Goal: Task Accomplishment & Management: Use online tool/utility

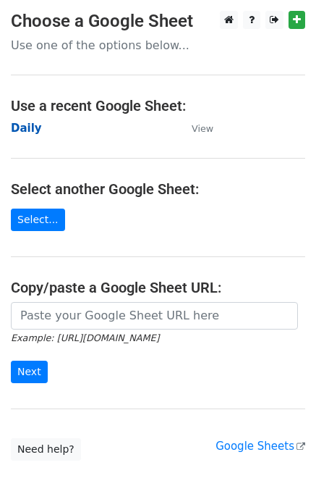
click at [18, 125] on strong "Daily" at bounding box center [26, 128] width 31 height 13
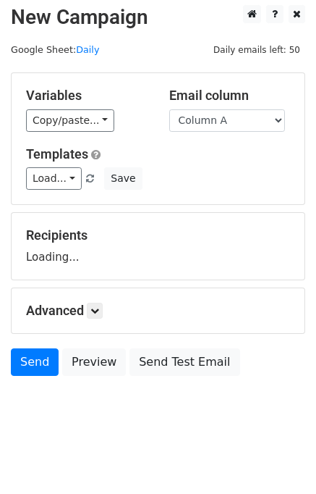
scroll to position [9, 0]
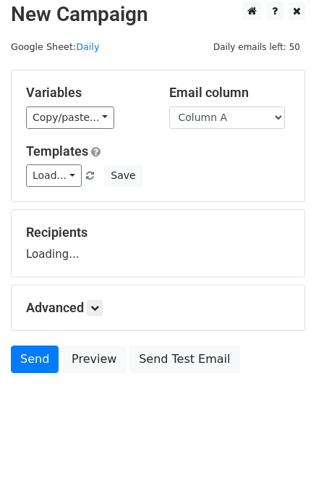
click at [89, 309] on h5 "Advanced" at bounding box center [158, 308] width 264 height 16
click at [103, 308] on link at bounding box center [95, 308] width 16 height 16
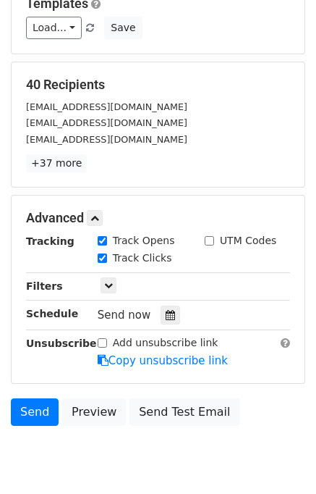
scroll to position [209, 0]
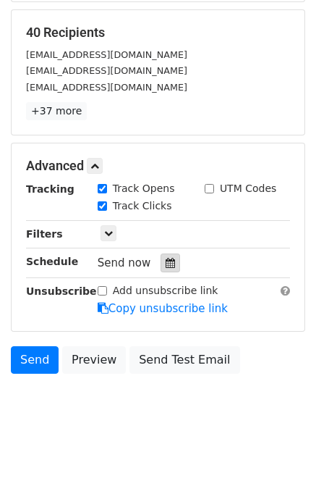
click at [166, 263] on icon at bounding box center [170, 263] width 9 height 10
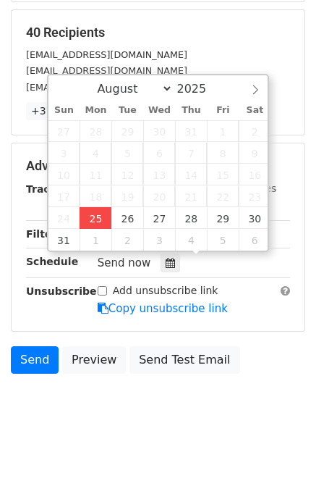
type input "2025-08-25 12:00"
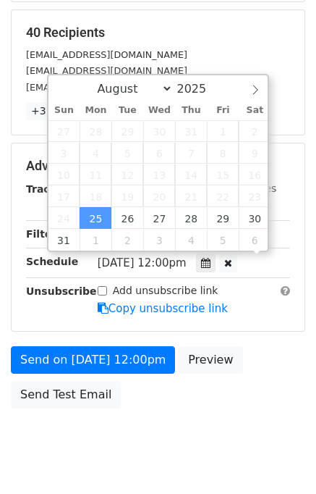
scroll to position [0, 0]
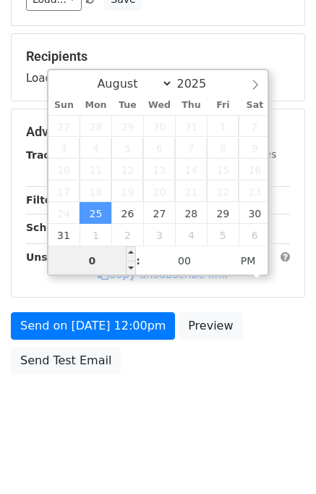
type input "01"
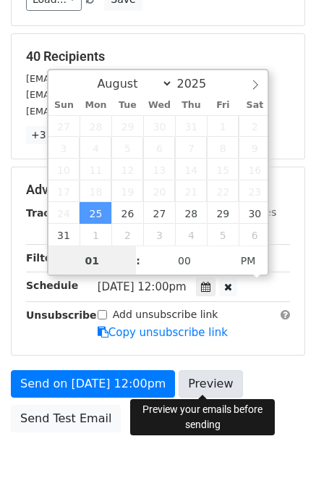
scroll to position [209, 0]
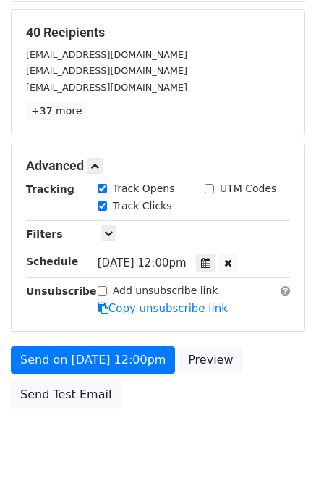
type input "2025-08-25 13:00"
click at [276, 395] on div "Send on Aug 25 at 12:00pm Preview Send Test Email" at bounding box center [158, 381] width 316 height 70
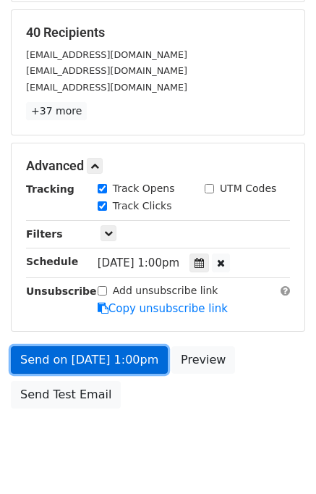
click at [56, 361] on link "Send on Aug 25 at 1:00pm" at bounding box center [89, 360] width 157 height 28
click at [51, 354] on link "Send on Aug 25 at 1:00pm" at bounding box center [89, 360] width 157 height 28
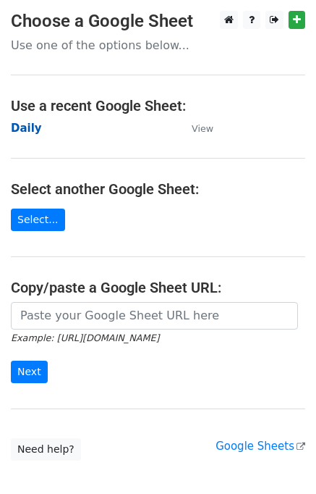
click at [24, 128] on strong "Daily" at bounding box center [26, 128] width 31 height 13
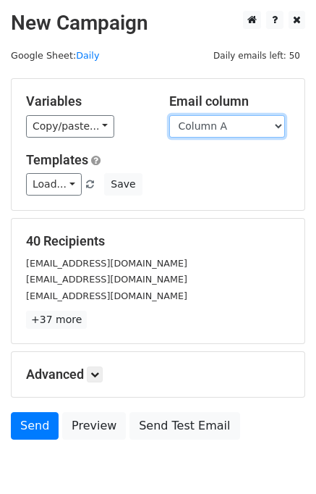
click at [229, 123] on select "Column A Column B Column C" at bounding box center [227, 126] width 116 height 22
select select "Column B"
click at [169, 115] on select "Column A Column B Column C" at bounding box center [227, 126] width 116 height 22
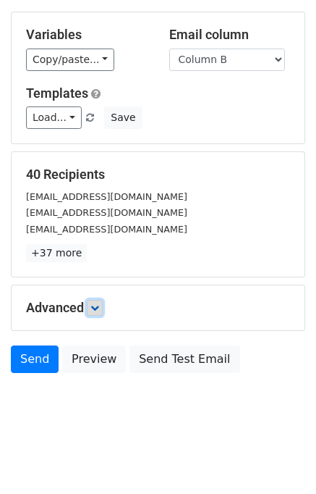
click at [99, 308] on icon at bounding box center [94, 307] width 9 height 9
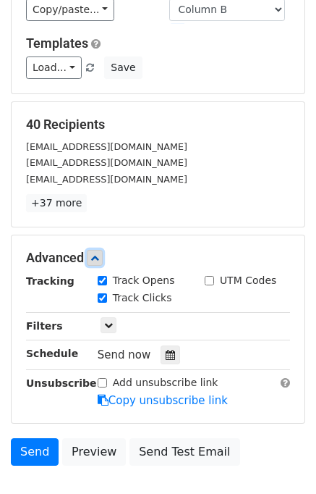
scroll to position [176, 0]
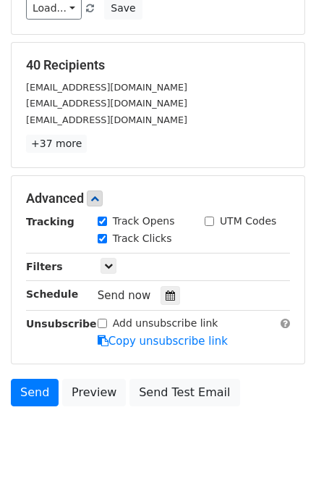
click at [165, 303] on div "Tracking Track Opens UTM Codes Track Clicks Filters Only include spreadsheet ro…" at bounding box center [158, 281] width 264 height 135
click at [166, 291] on icon at bounding box center [170, 295] width 9 height 10
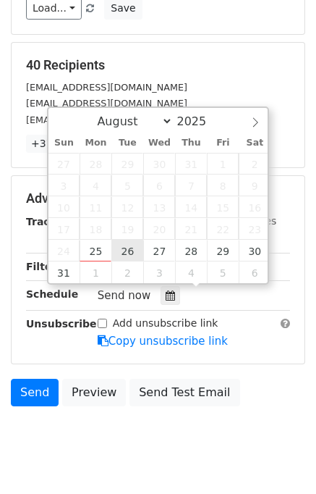
type input "2025-08-26 12:00"
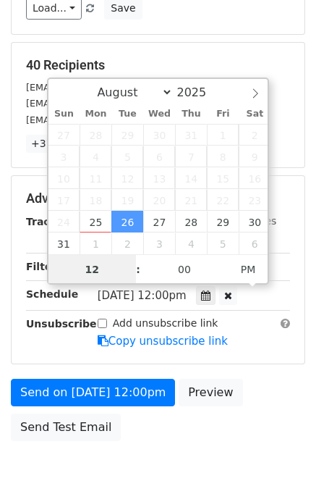
scroll to position [0, 0]
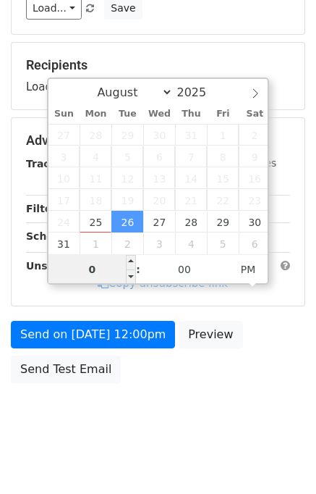
type input "02"
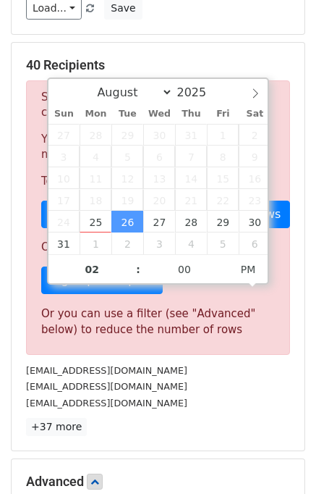
type input "2025-08-26 14:00"
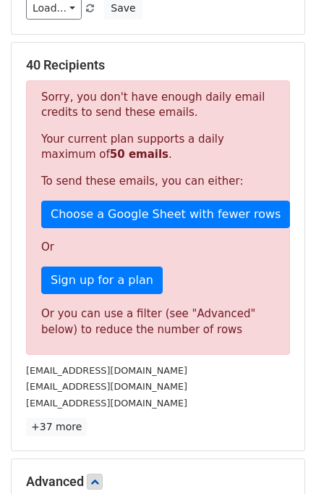
click at [196, 418] on p "+37 more" at bounding box center [158, 427] width 264 height 18
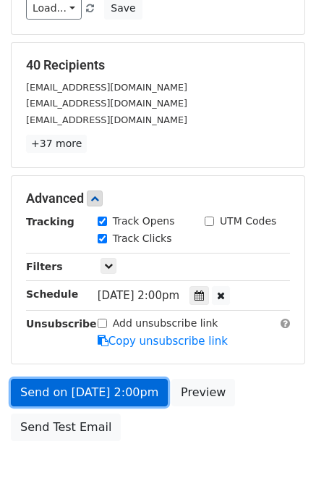
click at [73, 388] on link "Send on Aug 26 at 2:00pm" at bounding box center [89, 393] width 157 height 28
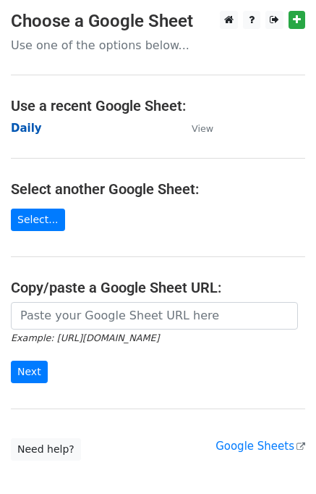
click at [33, 127] on strong "Daily" at bounding box center [26, 128] width 31 height 13
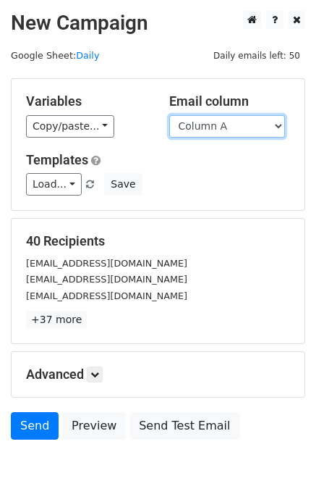
click at [224, 128] on select "Column A Column B Column C" at bounding box center [227, 126] width 116 height 22
select select "Column C"
click at [169, 115] on select "Column A Column B Column C" at bounding box center [227, 126] width 116 height 22
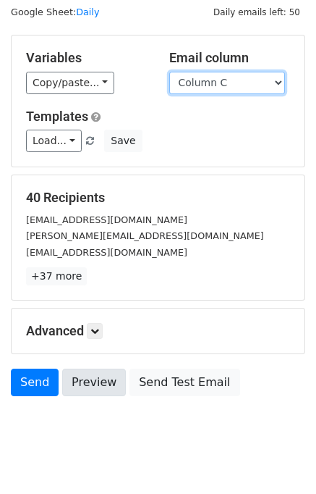
scroll to position [67, 0]
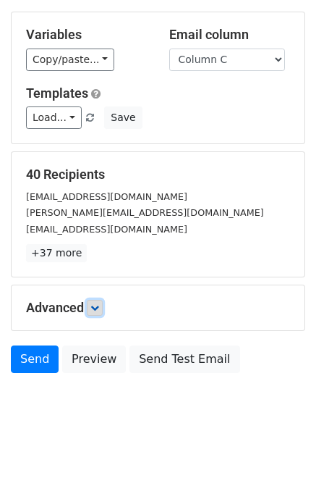
click at [99, 308] on icon at bounding box center [94, 307] width 9 height 9
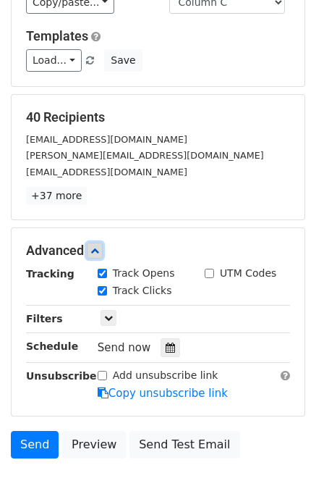
scroll to position [206, 0]
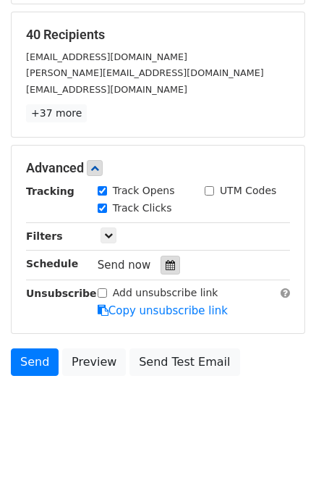
click at [161, 263] on div at bounding box center [171, 265] width 20 height 19
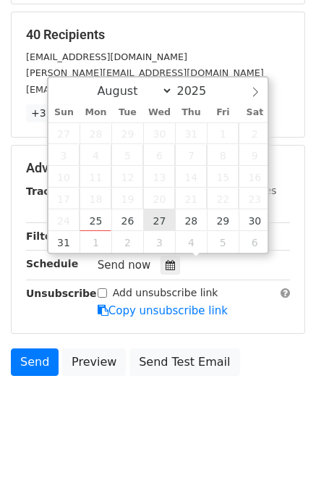
type input "2025-08-27 12:00"
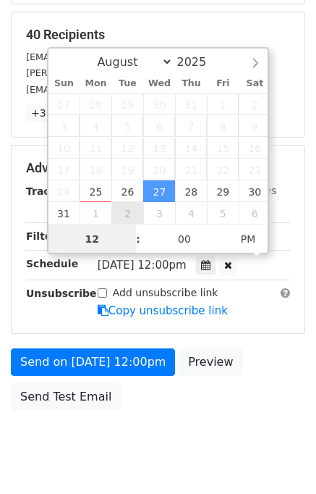
scroll to position [185, 0]
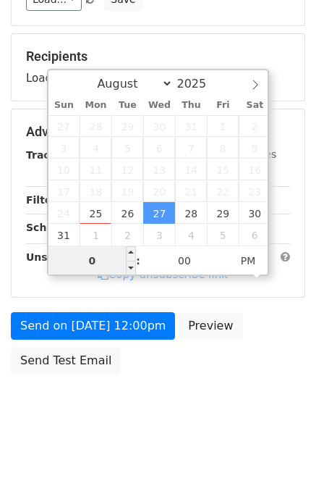
type input "03"
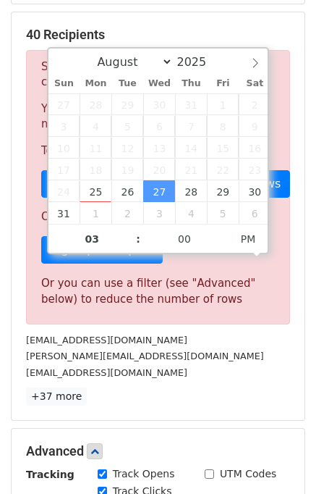
type input "2025-08-27 15:00"
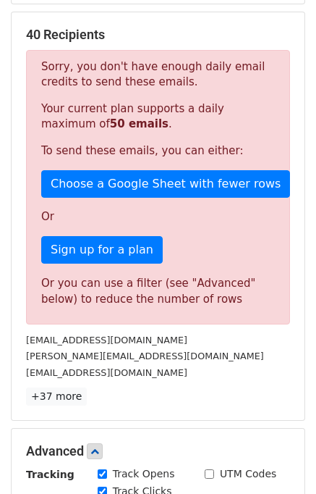
click at [232, 368] on div "[EMAIL_ADDRESS][DOMAIN_NAME]" at bounding box center [158, 372] width 286 height 17
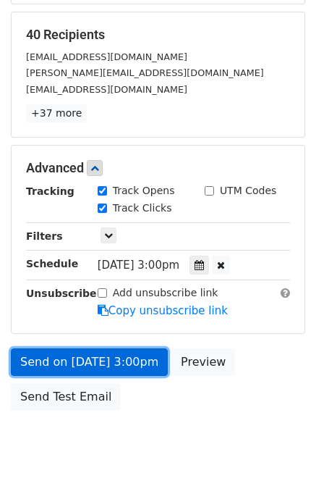
click at [63, 355] on link "Send on Aug 27 at 3:00pm" at bounding box center [89, 362] width 157 height 28
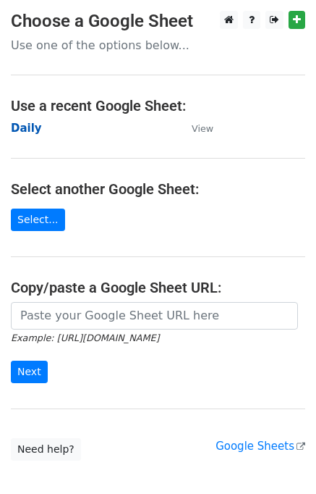
click at [26, 131] on strong "Daily" at bounding box center [26, 128] width 31 height 13
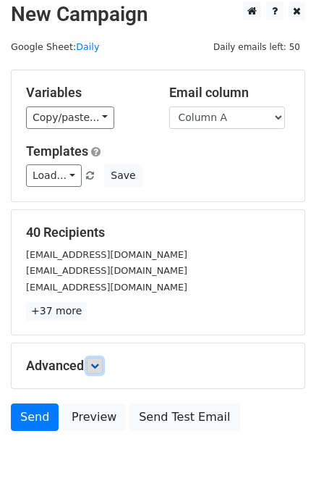
click at [94, 370] on link at bounding box center [95, 366] width 16 height 16
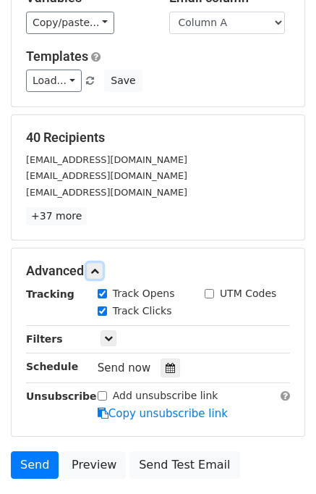
scroll to position [190, 0]
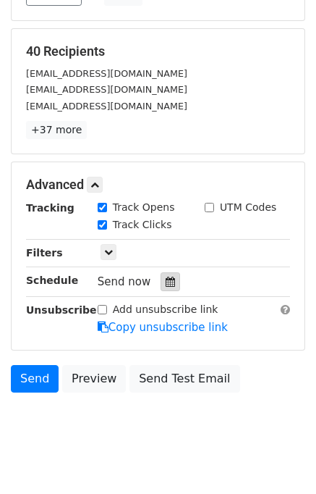
click at [167, 281] on div at bounding box center [171, 281] width 20 height 19
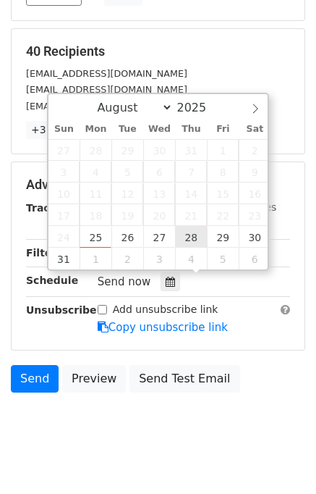
type input "2025-08-28 12:00"
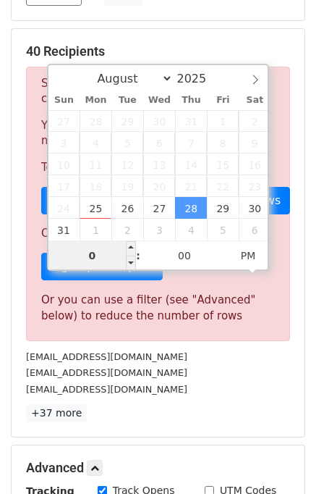
type input "04"
type input "2025-08-28 16:00"
click at [208, 371] on div "[EMAIL_ADDRESS][DOMAIN_NAME]" at bounding box center [158, 372] width 286 height 17
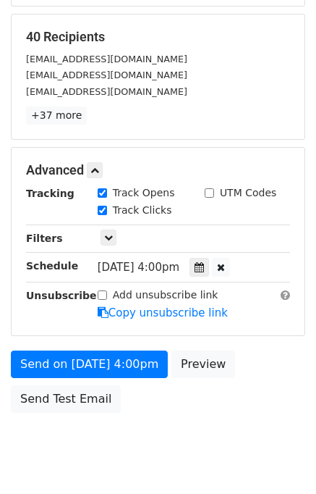
scroll to position [243, 0]
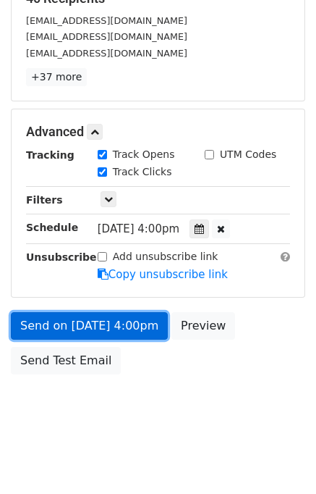
click at [98, 319] on link "Send on Aug 28 at 4:00pm" at bounding box center [89, 326] width 157 height 28
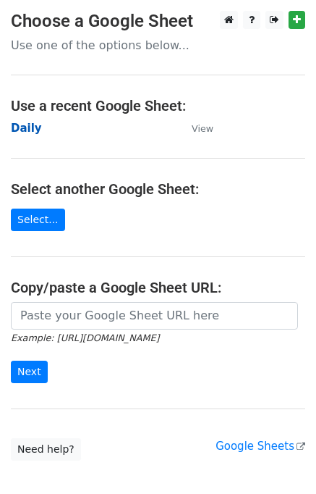
click at [36, 131] on strong "Daily" at bounding box center [26, 128] width 31 height 13
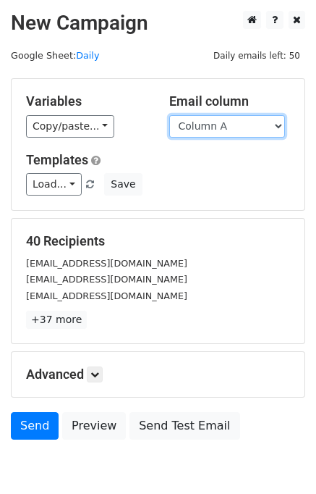
click at [221, 127] on select "Column A Column B Column C" at bounding box center [227, 126] width 116 height 22
select select "Column B"
click at [169, 115] on select "Column A Column B Column C" at bounding box center [227, 126] width 116 height 22
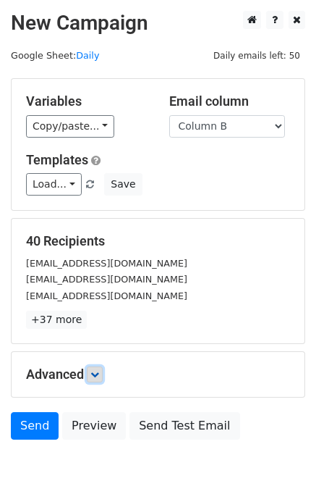
click at [99, 375] on icon at bounding box center [94, 374] width 9 height 9
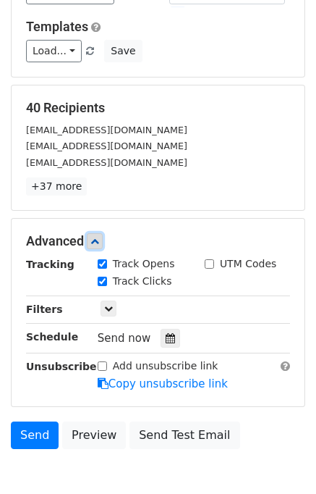
scroll to position [195, 0]
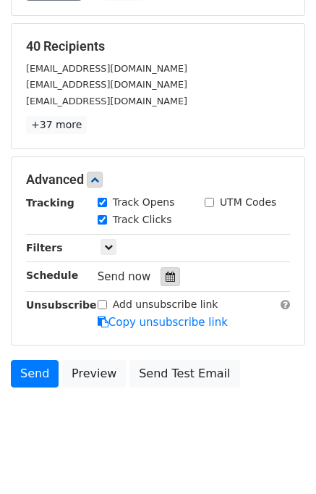
click at [166, 276] on icon at bounding box center [170, 276] width 9 height 10
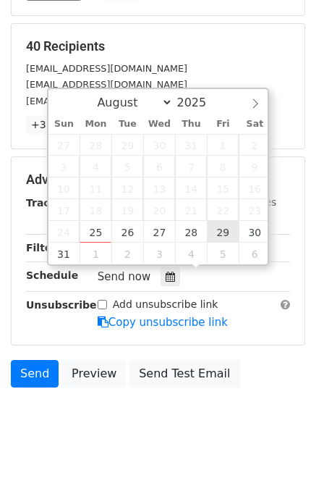
type input "[DATE] 12:00"
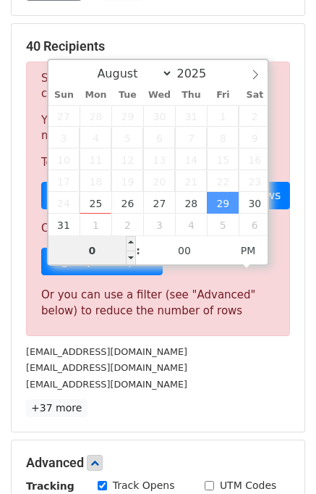
type input "05"
type input "[DATE] 17:00"
click at [245, 376] on div "[EMAIL_ADDRESS][DOMAIN_NAME]" at bounding box center [158, 384] width 286 height 17
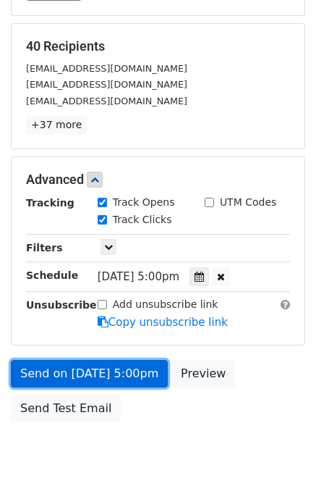
click at [116, 376] on link "Send on [DATE] 5:00pm" at bounding box center [89, 374] width 157 height 28
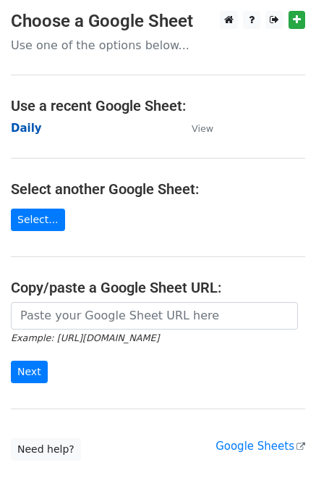
click at [28, 130] on strong "Daily" at bounding box center [26, 128] width 31 height 13
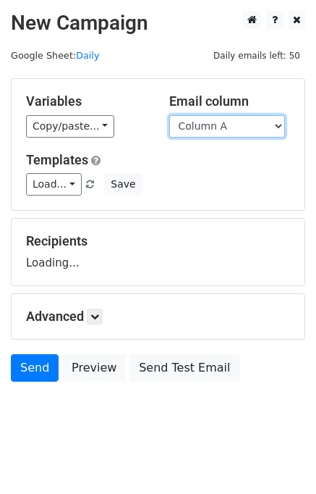
click at [235, 125] on select "Column A Column B Column C" at bounding box center [227, 126] width 116 height 22
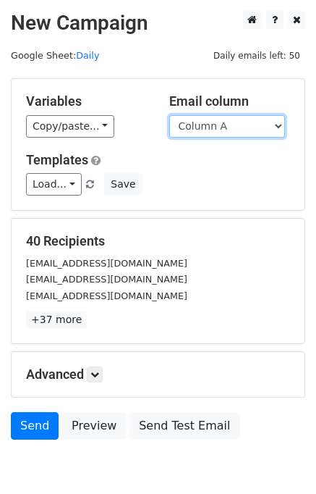
click at [230, 126] on select "Column A Column B Column C" at bounding box center [227, 126] width 116 height 22
select select "Column C"
click at [169, 115] on select "Column A Column B Column C" at bounding box center [227, 126] width 116 height 22
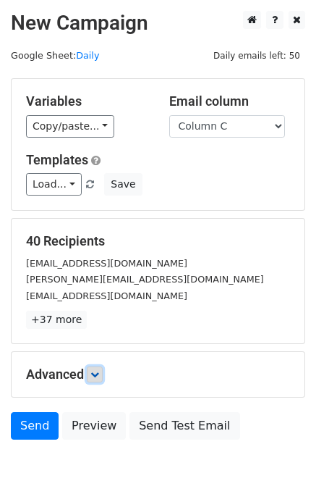
click at [99, 374] on icon at bounding box center [94, 374] width 9 height 9
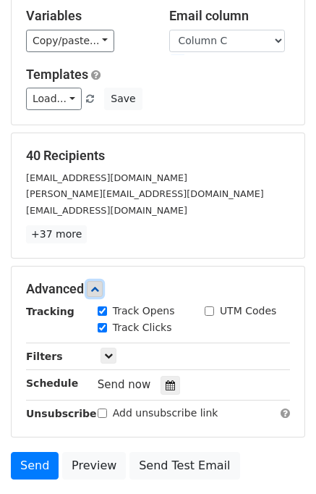
scroll to position [185, 0]
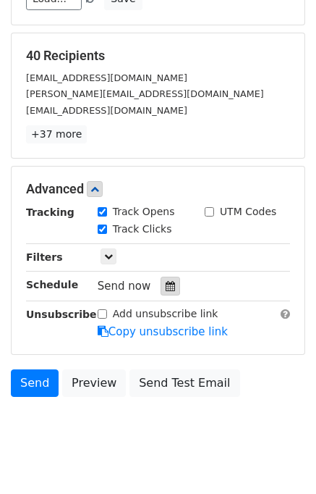
click at [166, 281] on icon at bounding box center [170, 286] width 9 height 10
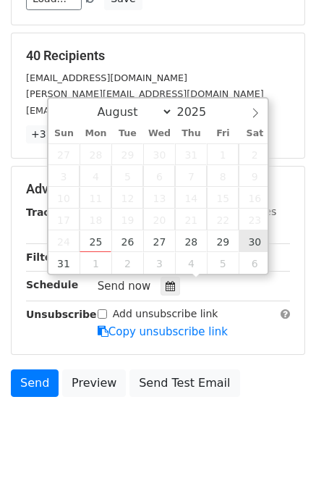
type input "[DATE] 12:00"
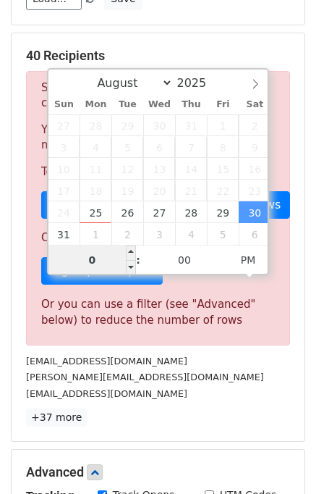
type input "06"
type input "[DATE] 18:00"
click at [224, 381] on div "[PERSON_NAME][EMAIL_ADDRESS][DOMAIN_NAME]" at bounding box center [158, 377] width 286 height 17
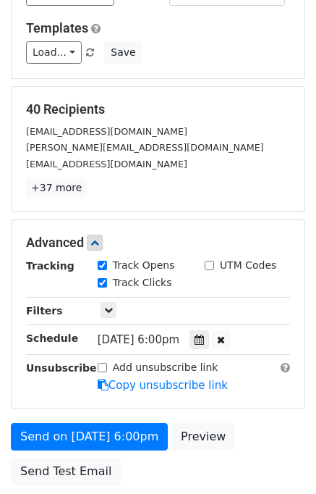
scroll to position [243, 0]
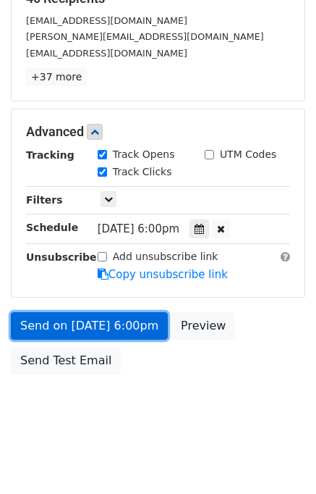
click at [97, 322] on link "Send on [DATE] 6:00pm" at bounding box center [89, 326] width 157 height 28
